Goal: Transaction & Acquisition: Obtain resource

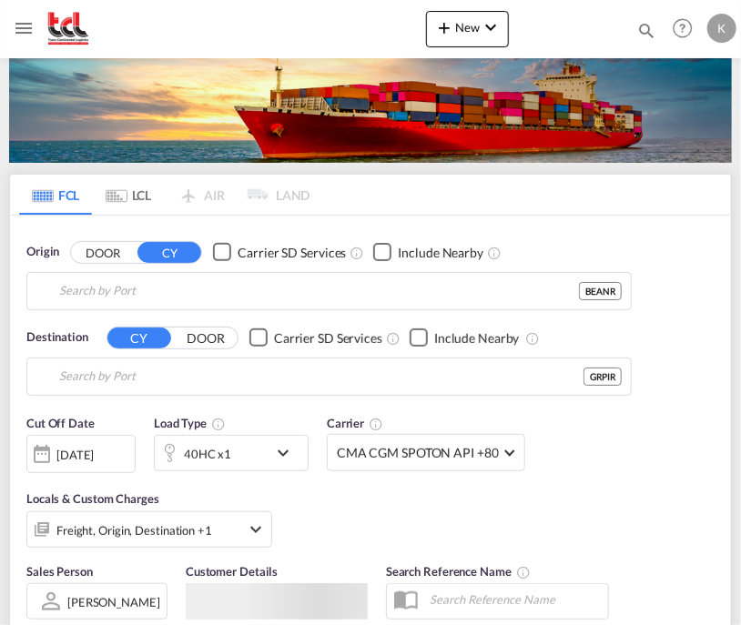
type input "[GEOGRAPHIC_DATA], BEANR"
type input "Piraeus, GRPIR"
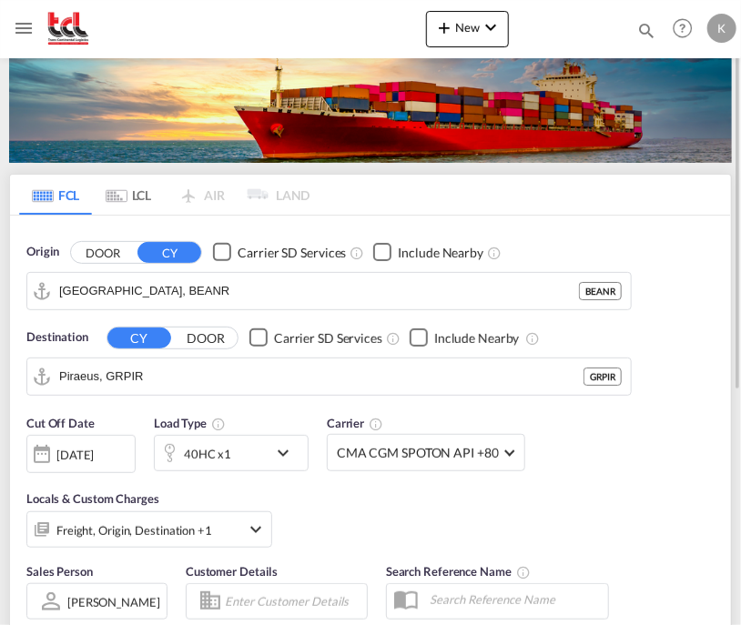
scroll to position [273, 0]
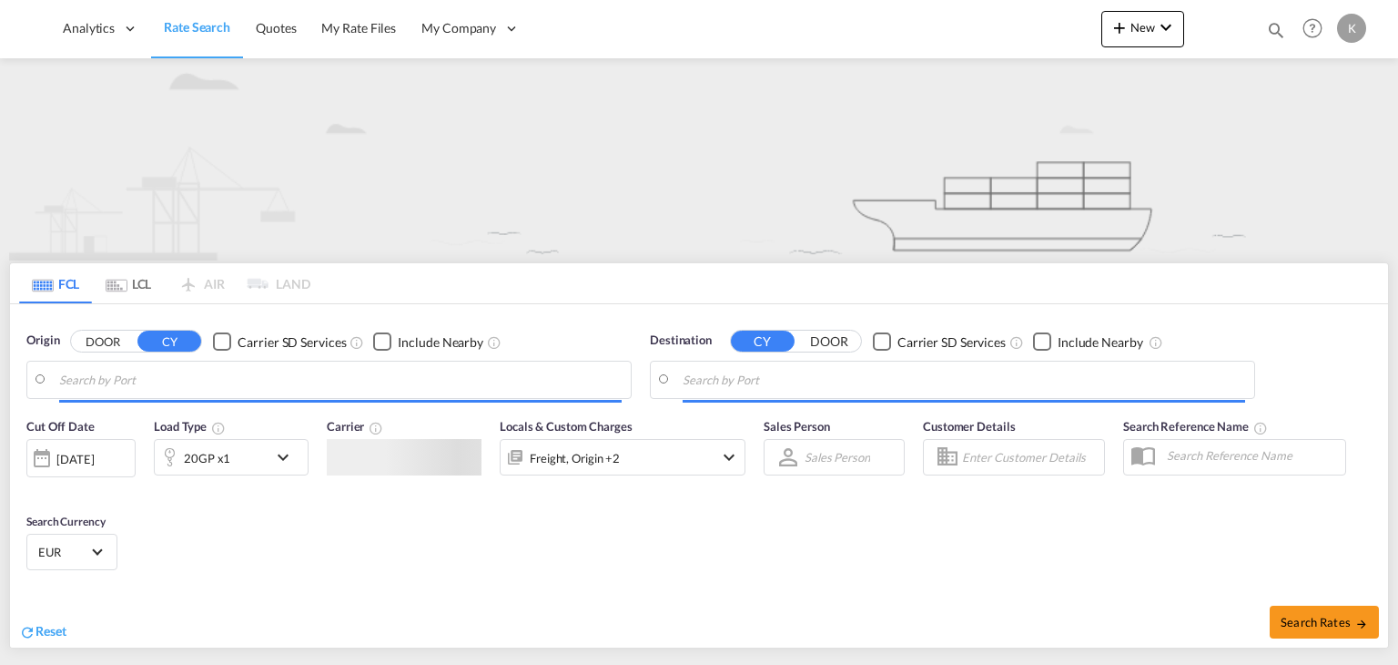
type input "[GEOGRAPHIC_DATA], BEANR"
type input "Piraeus, GRPIR"
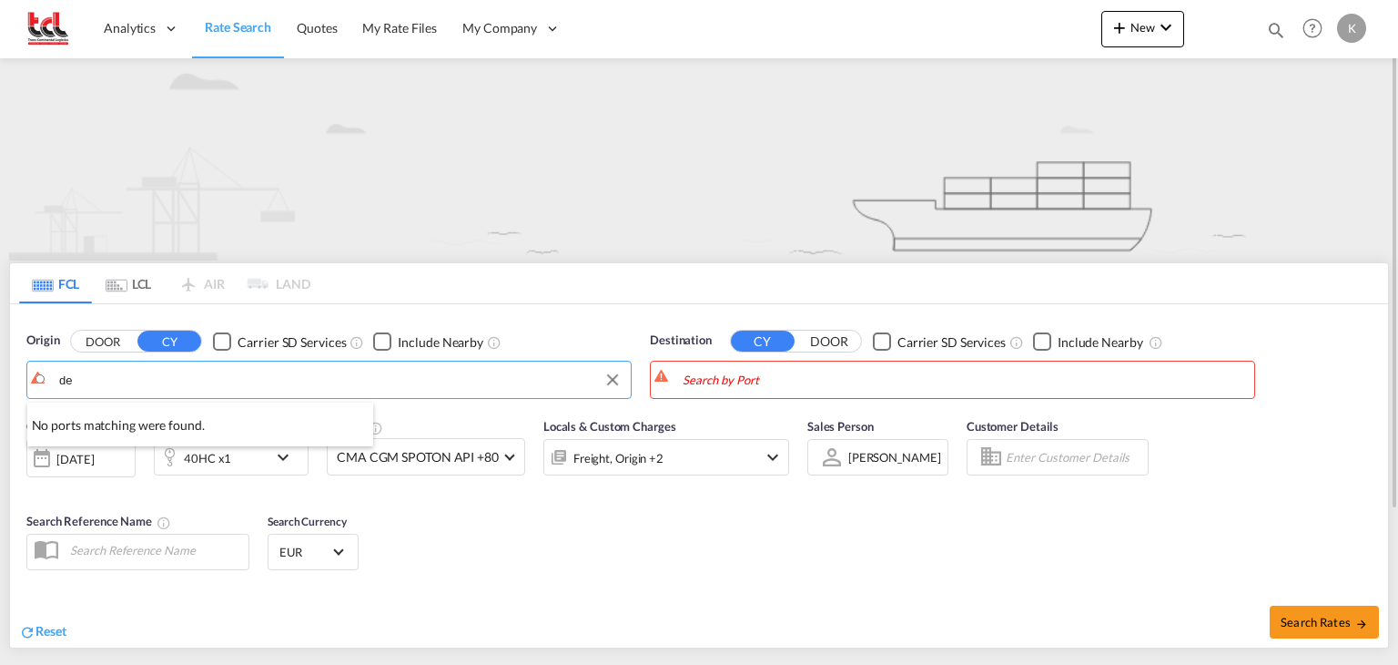
type input "d"
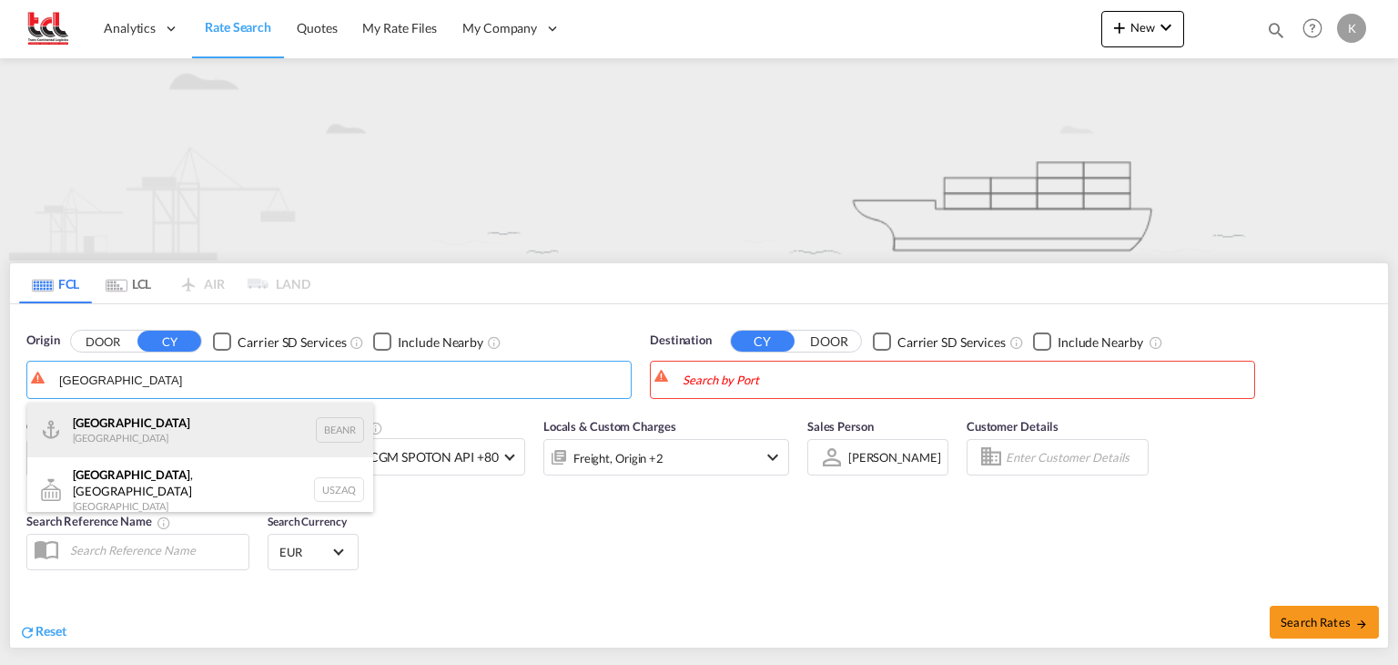
click at [178, 431] on div "Antwerp [GEOGRAPHIC_DATA] BEANR" at bounding box center [200, 429] width 346 height 55
type input "[GEOGRAPHIC_DATA], BEANR"
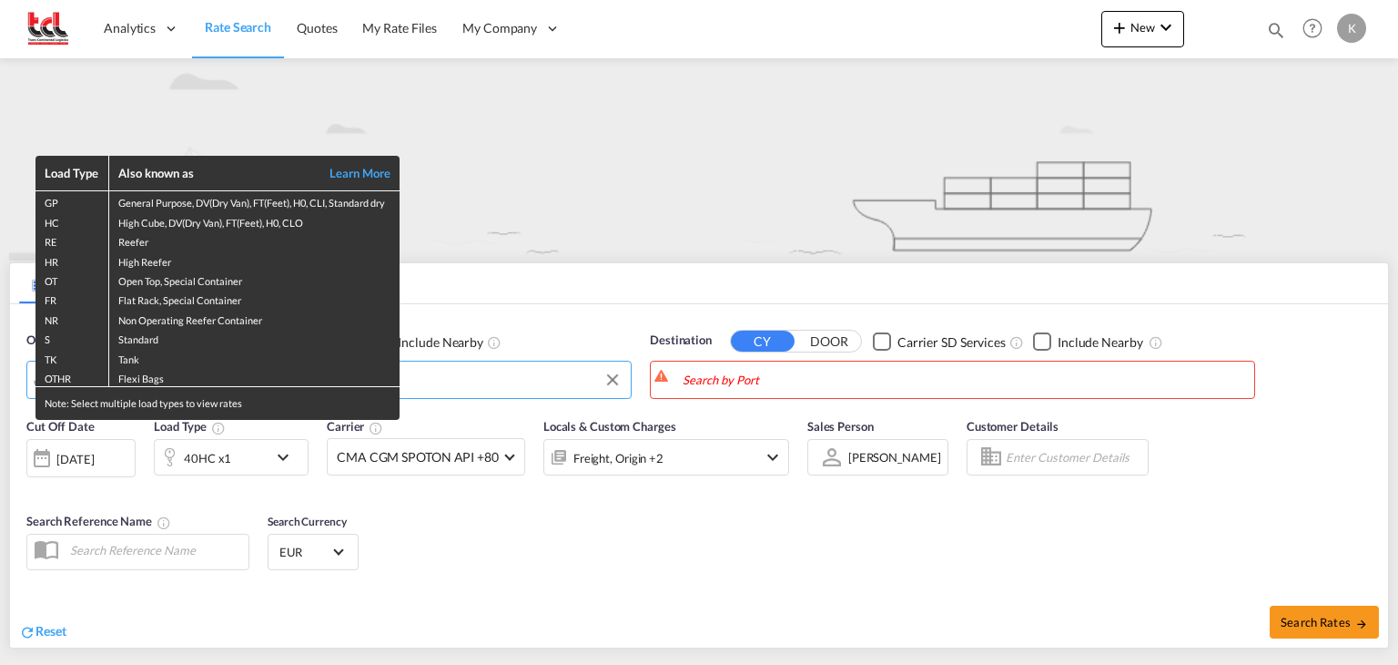
click at [787, 385] on div "Load Type Also known as Learn More GP General Purpose, DV(Dry Van), FT(Feet), H…" at bounding box center [699, 332] width 1398 height 665
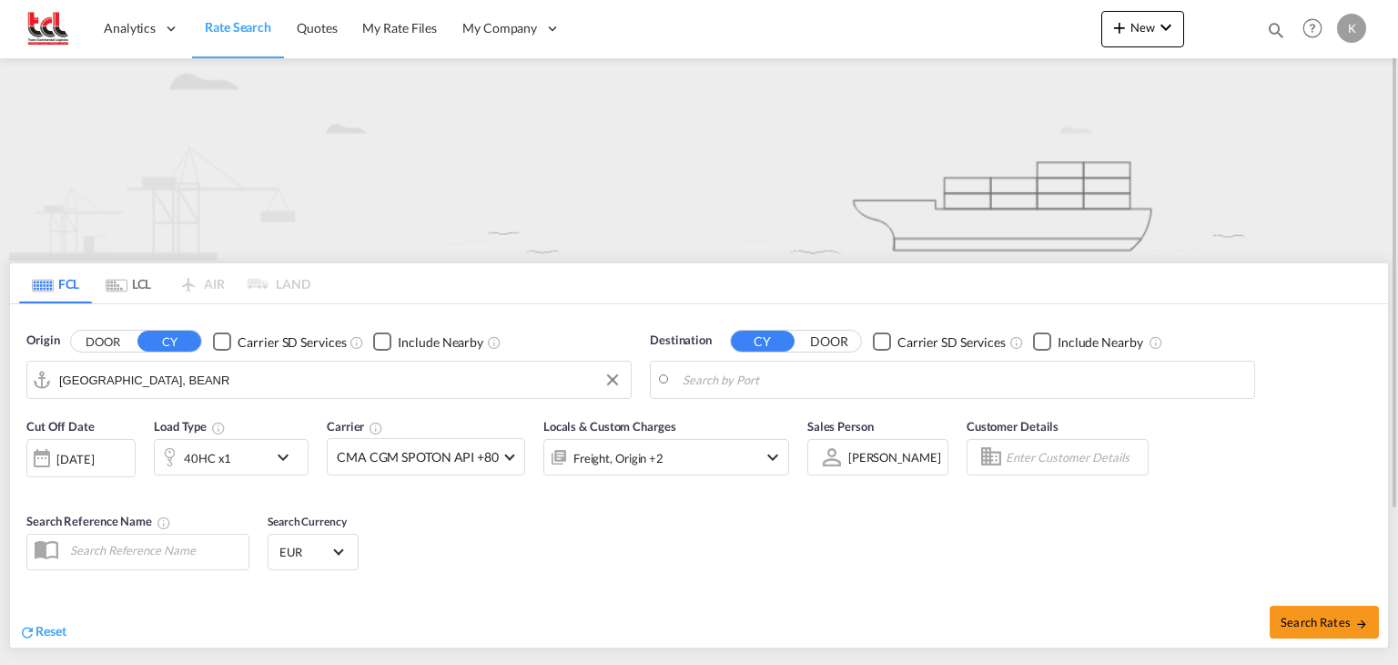
click at [792, 380] on body "Analytics Dashboard Rate Search Quotes My Rate Files My Company Settings" at bounding box center [699, 332] width 1398 height 665
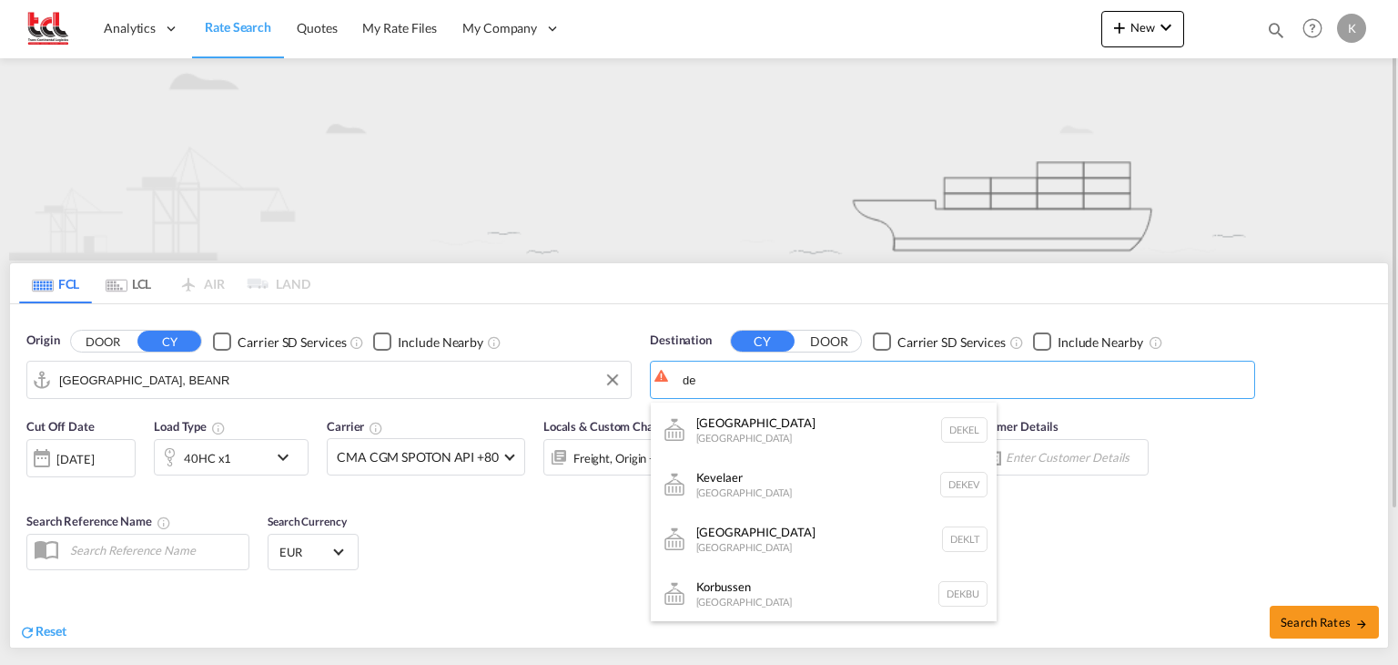
type input "d"
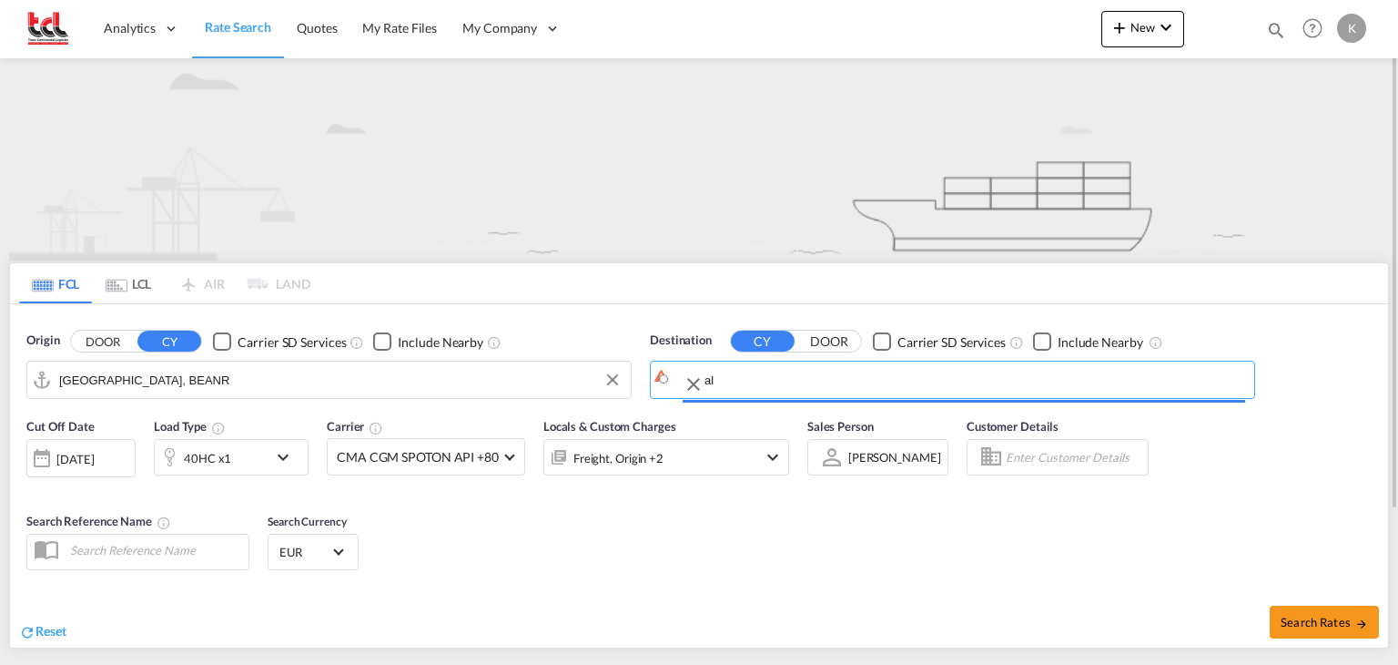
type input "a"
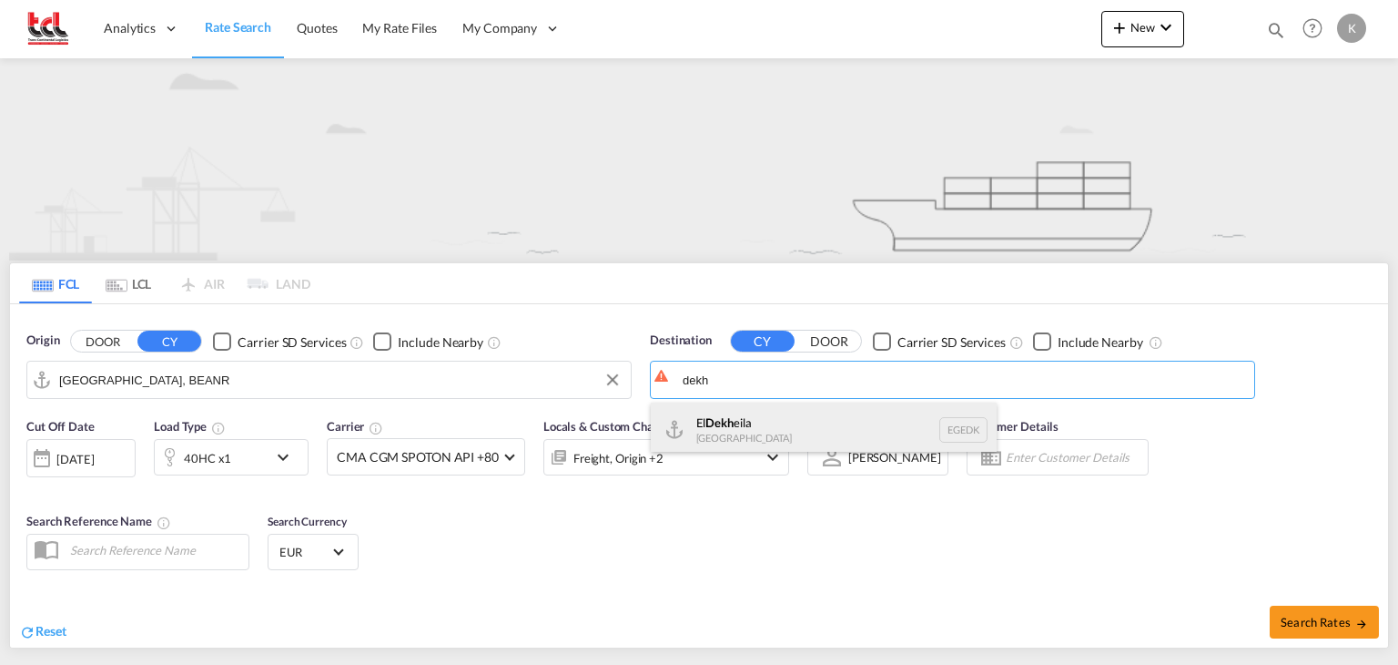
click at [789, 420] on div "El Dekh eila [GEOGRAPHIC_DATA] [GEOGRAPHIC_DATA]" at bounding box center [824, 429] width 346 height 55
type input "El Dekheila, EGEDK"
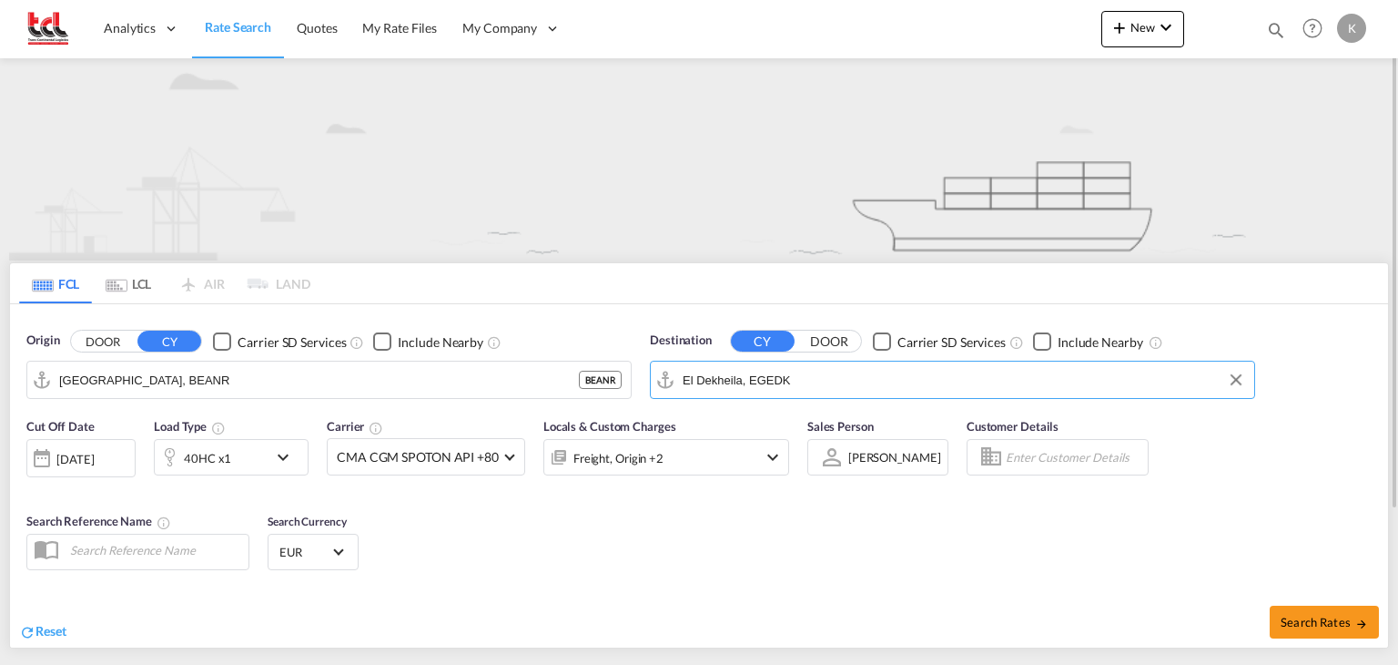
click at [287, 462] on md-icon "icon-chevron-down" at bounding box center [287, 457] width 31 height 22
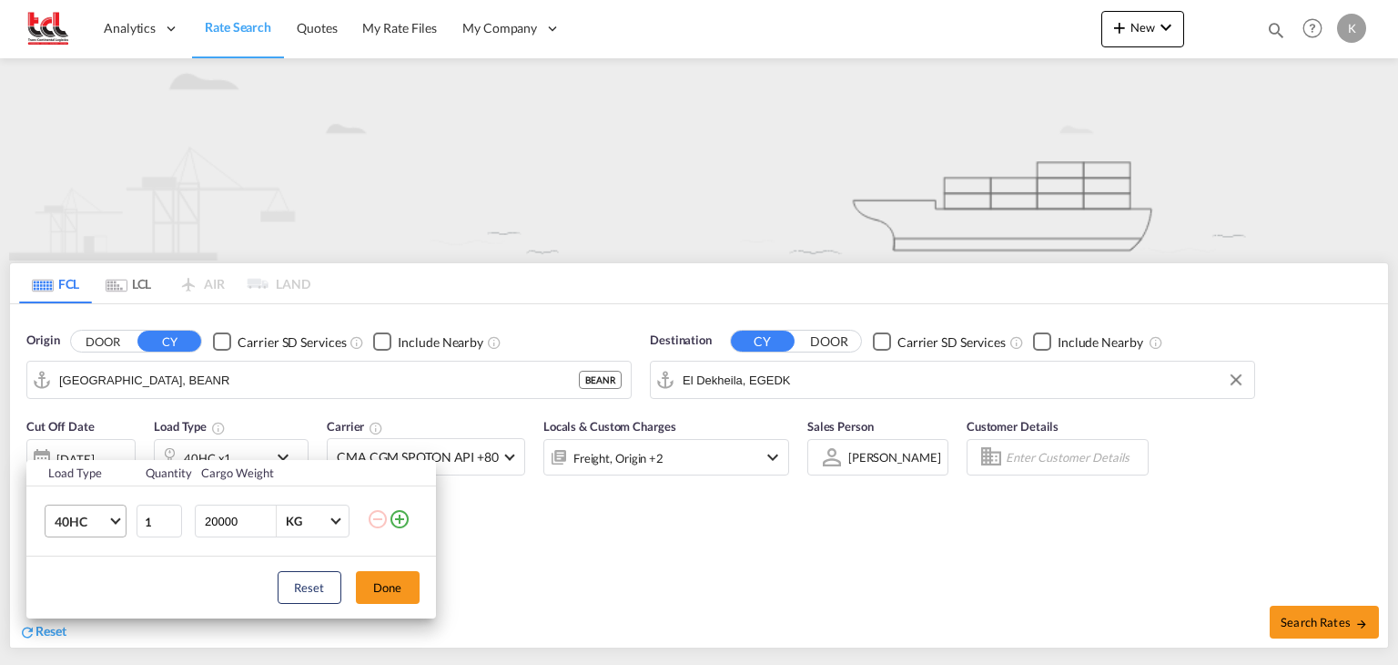
click at [98, 525] on span "40HC" at bounding box center [81, 522] width 53 height 18
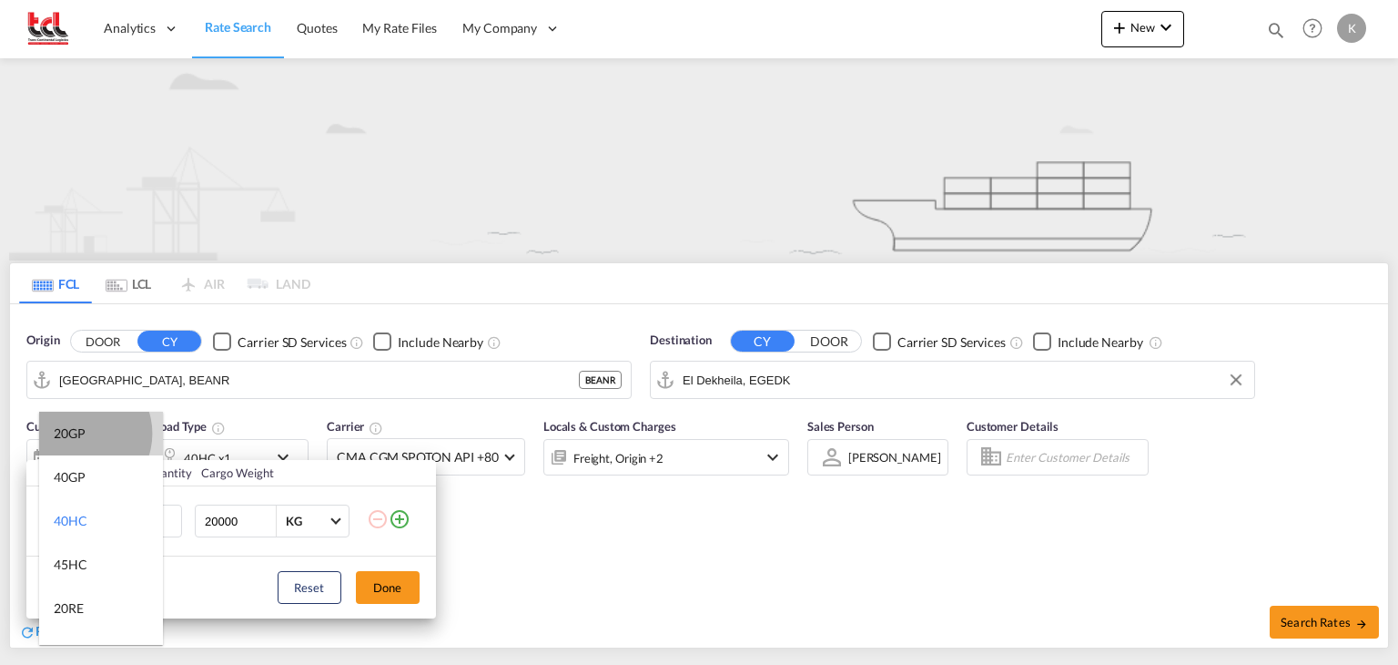
click at [78, 433] on div "20GP" at bounding box center [70, 433] width 32 height 18
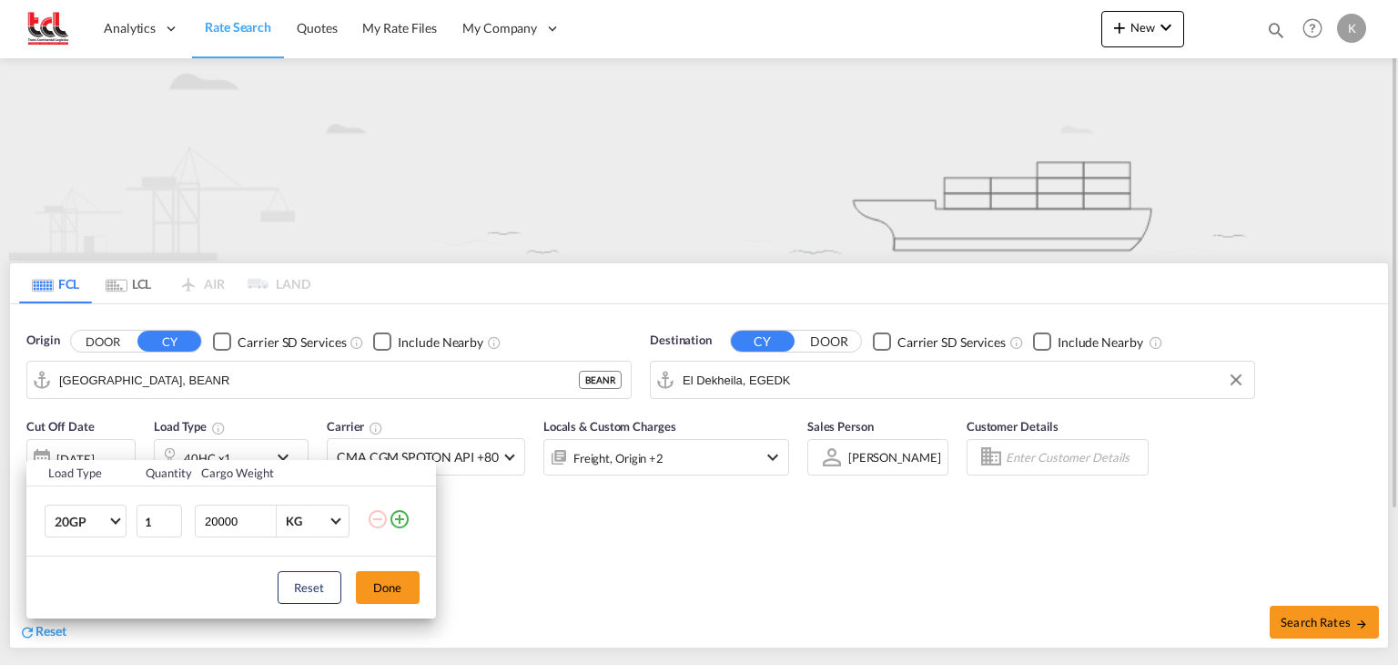
click at [369, 584] on button "Done" at bounding box center [388, 587] width 64 height 33
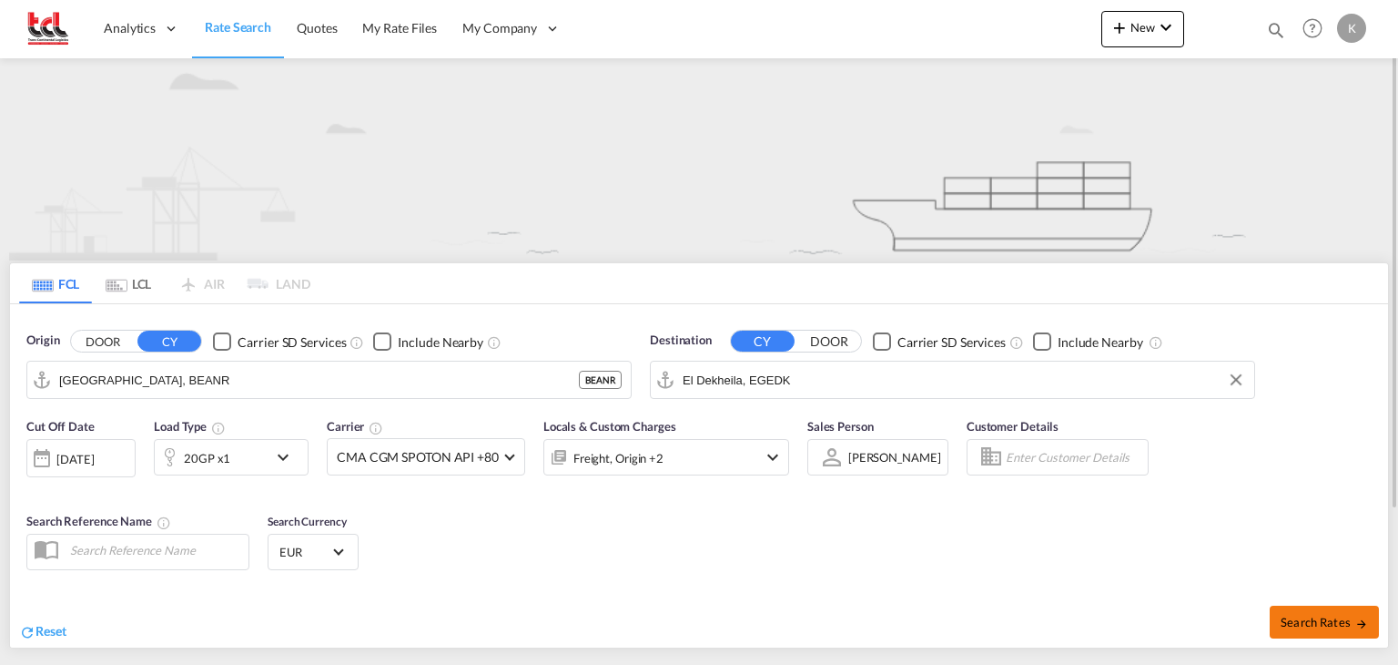
click at [1293, 620] on span "Search Rates" at bounding box center [1324, 621] width 87 height 15
type input "BEANR to EGEDK / 11 Aug 2025"
